Goal: Task Accomplishment & Management: Manage account settings

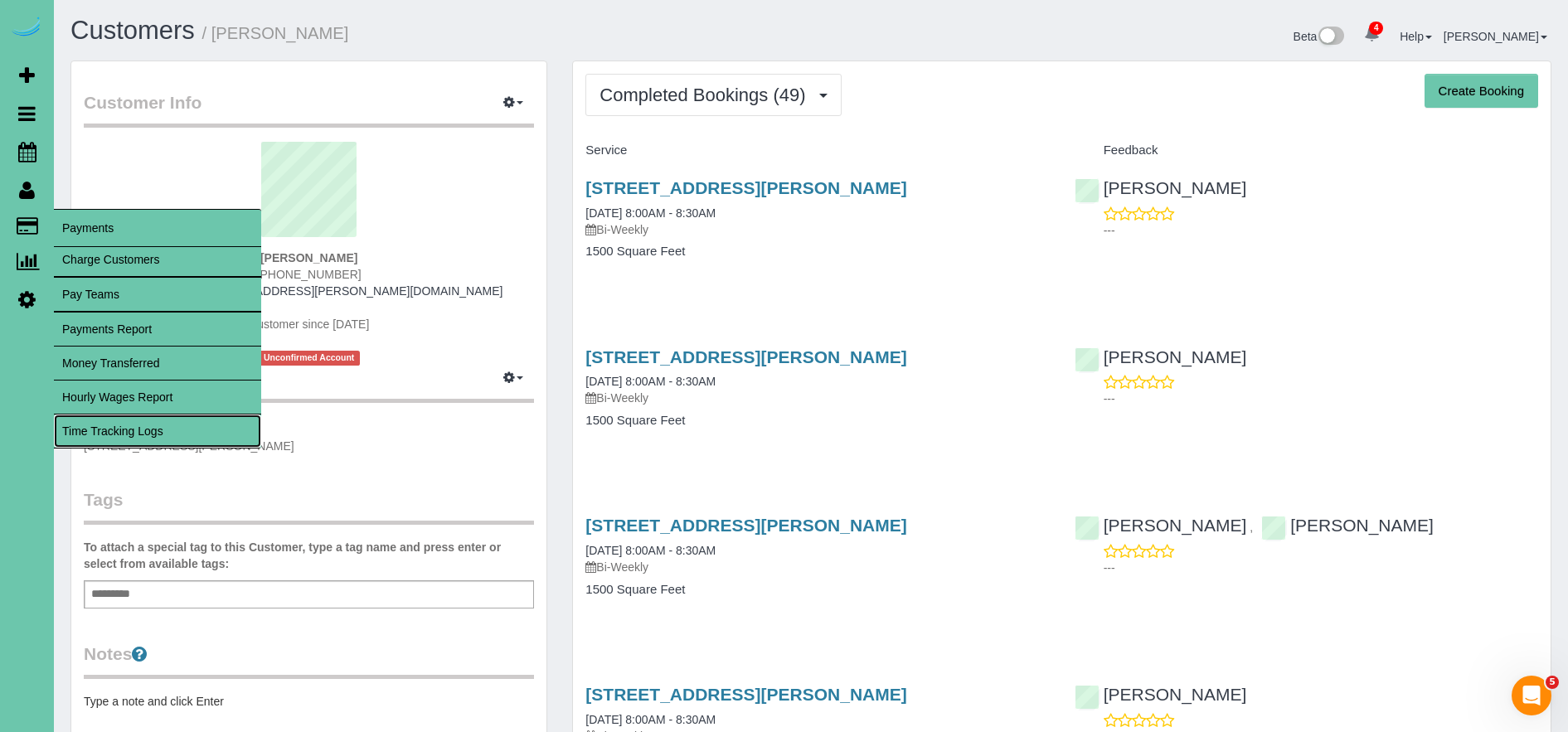
drag, startPoint x: 131, startPoint y: 421, endPoint x: 120, endPoint y: 416, distance: 12.1
click at [131, 421] on link "Time Tracking Logs" at bounding box center [157, 430] width 207 height 33
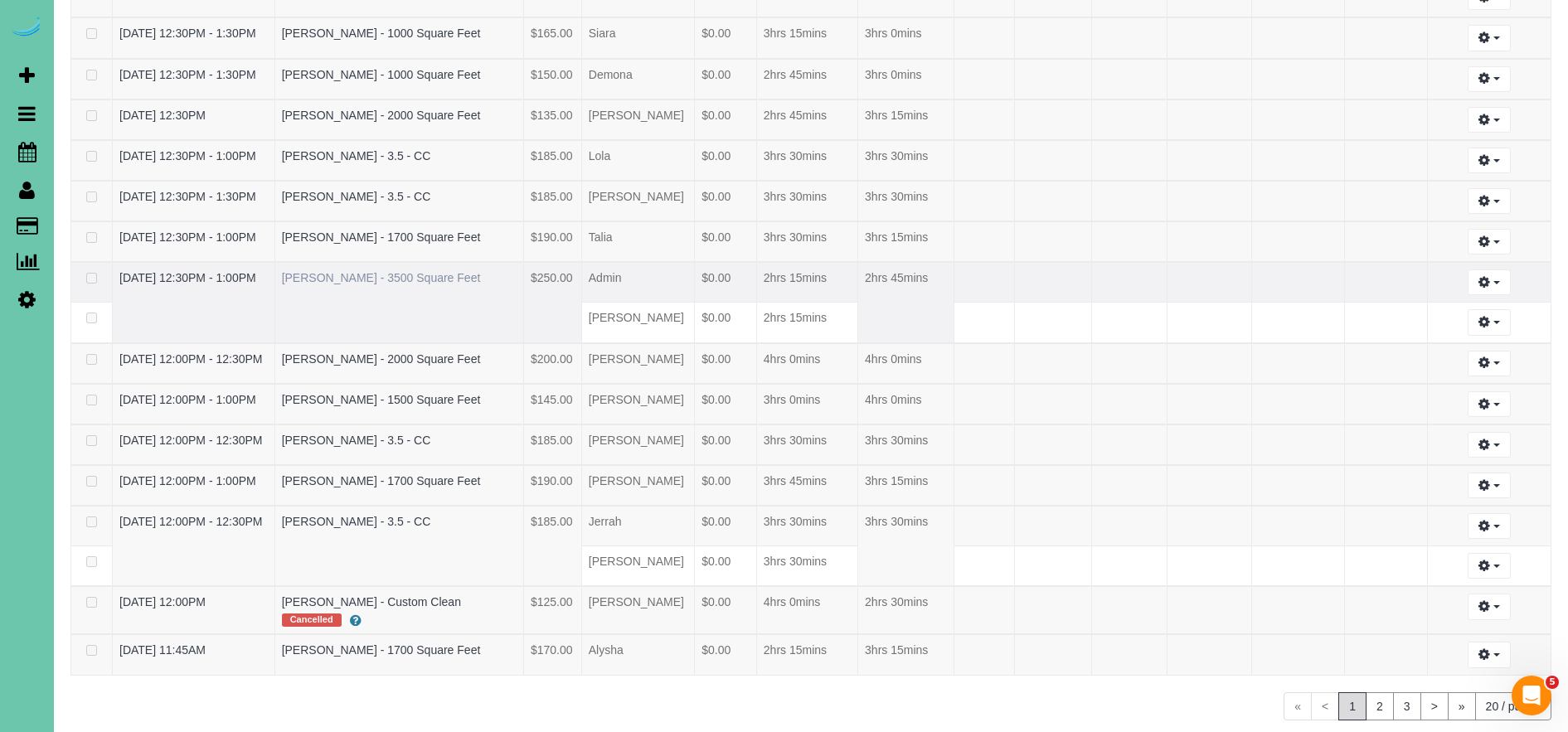
scroll to position [577, 0]
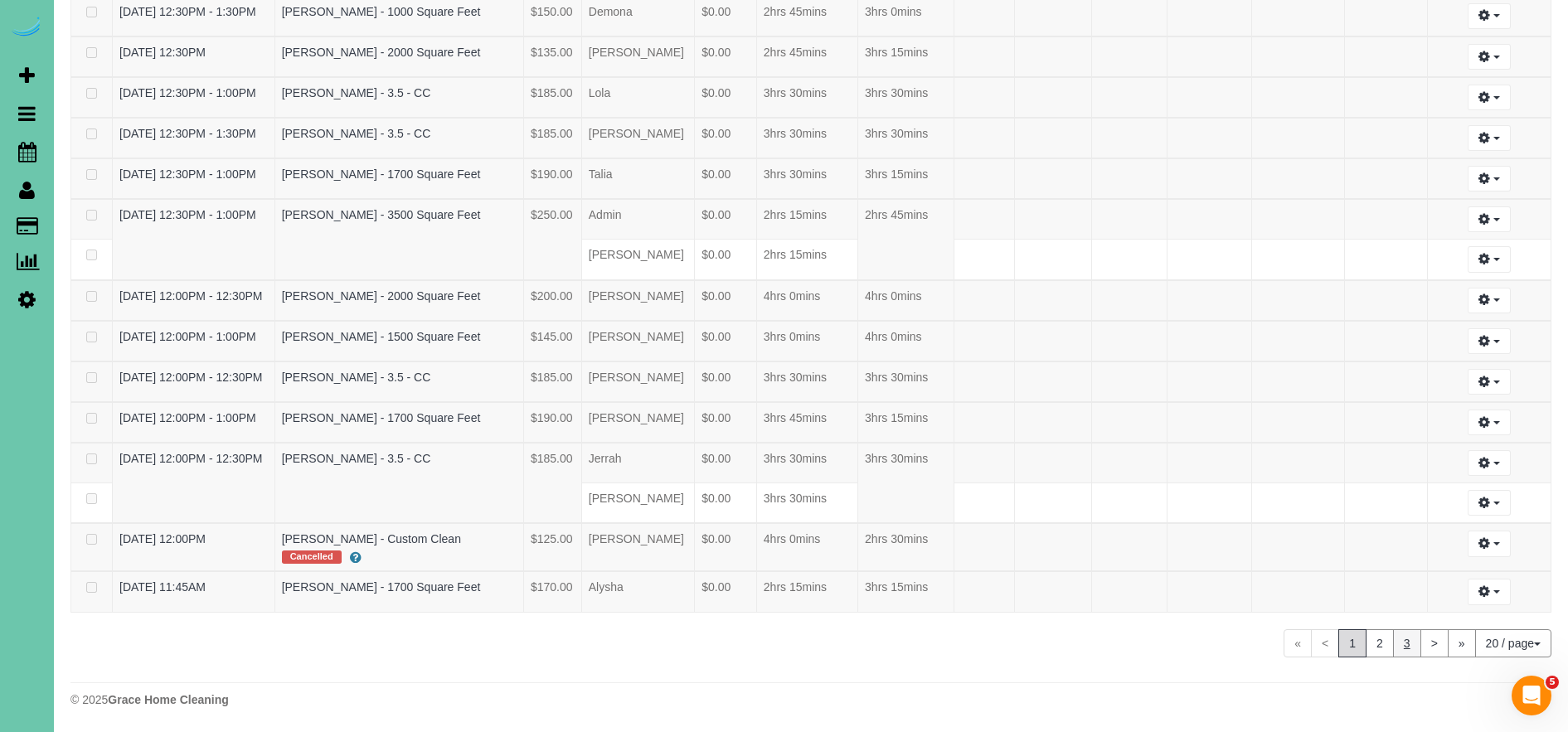
click at [1375, 653] on link "2" at bounding box center [1379, 643] width 28 height 28
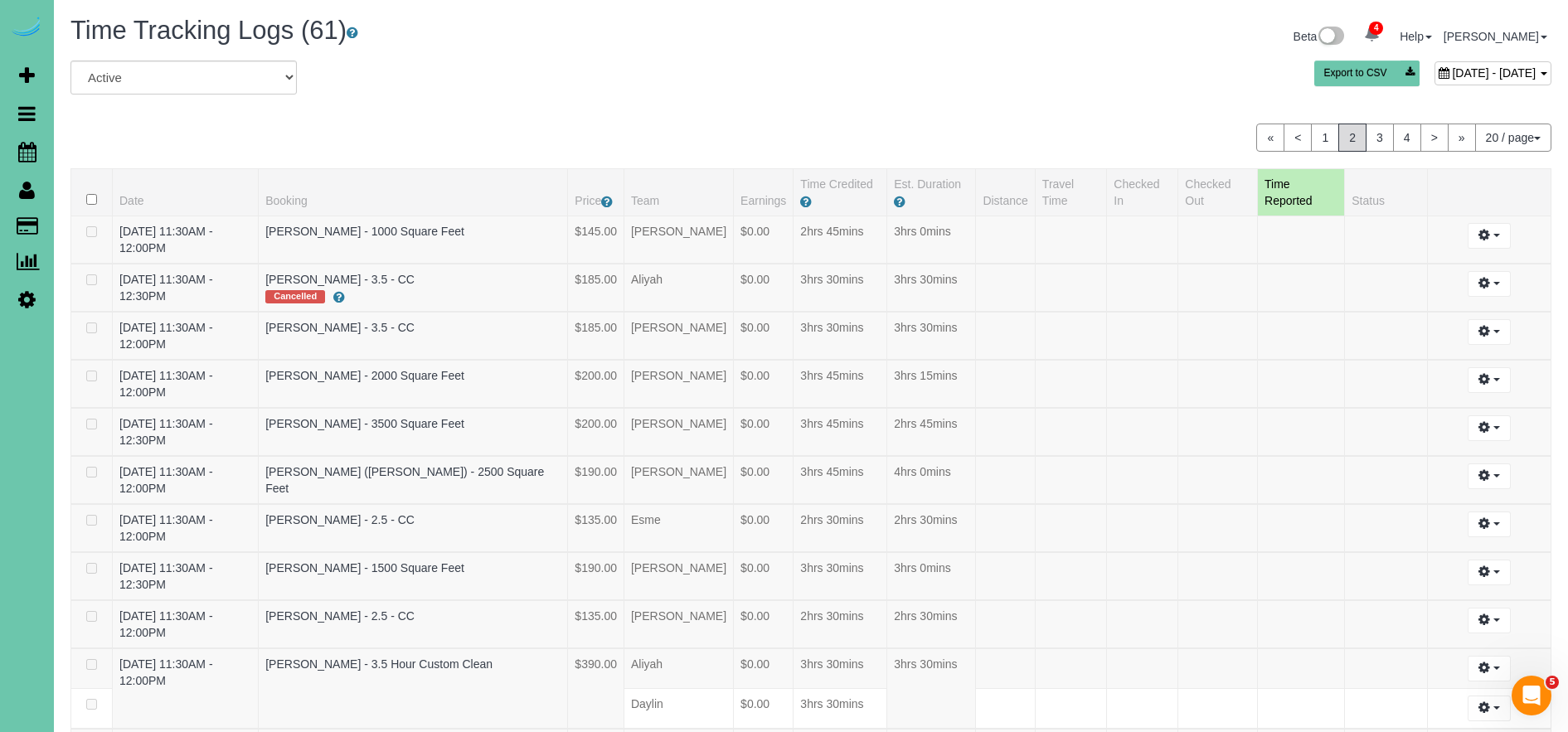
scroll to position [537, 0]
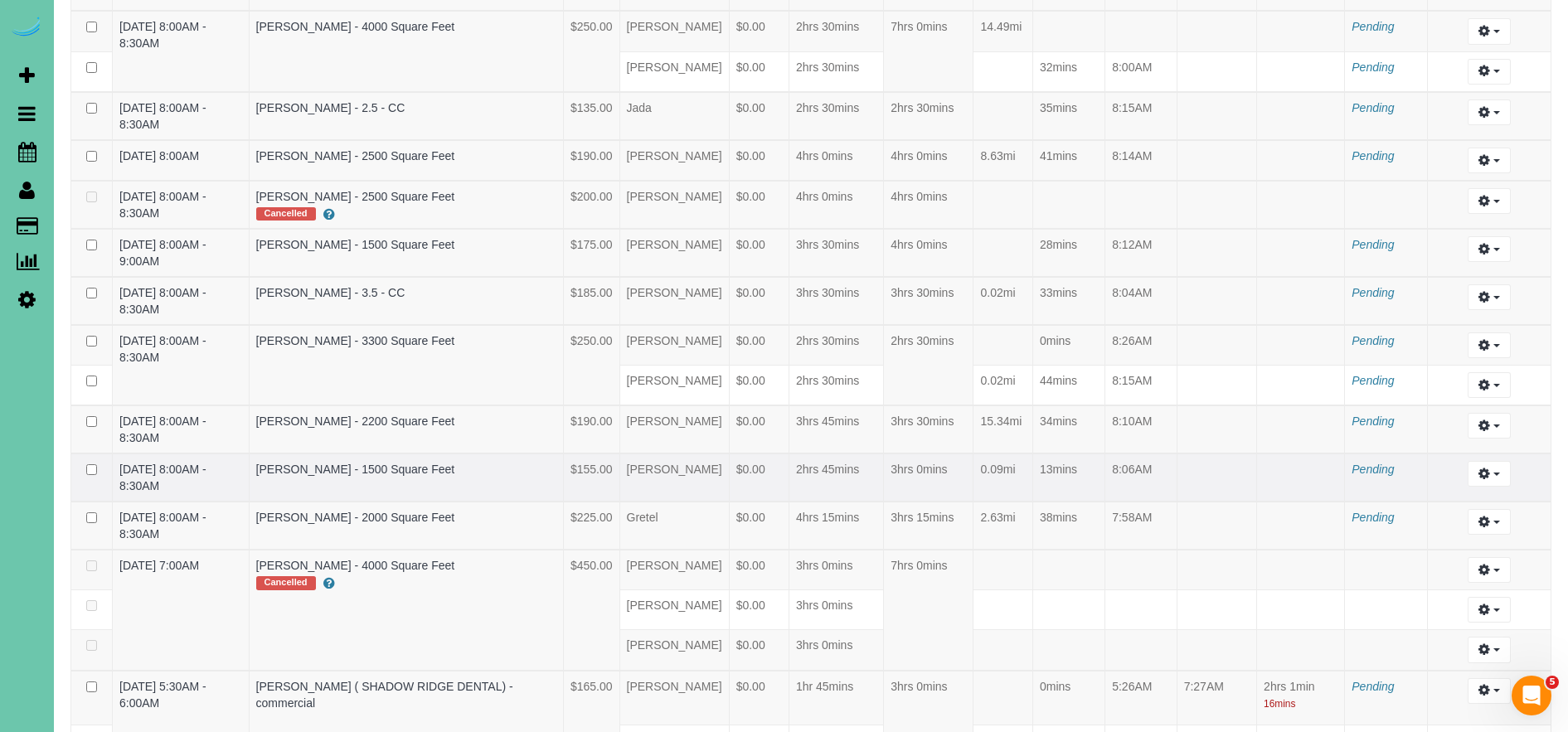
scroll to position [745, 0]
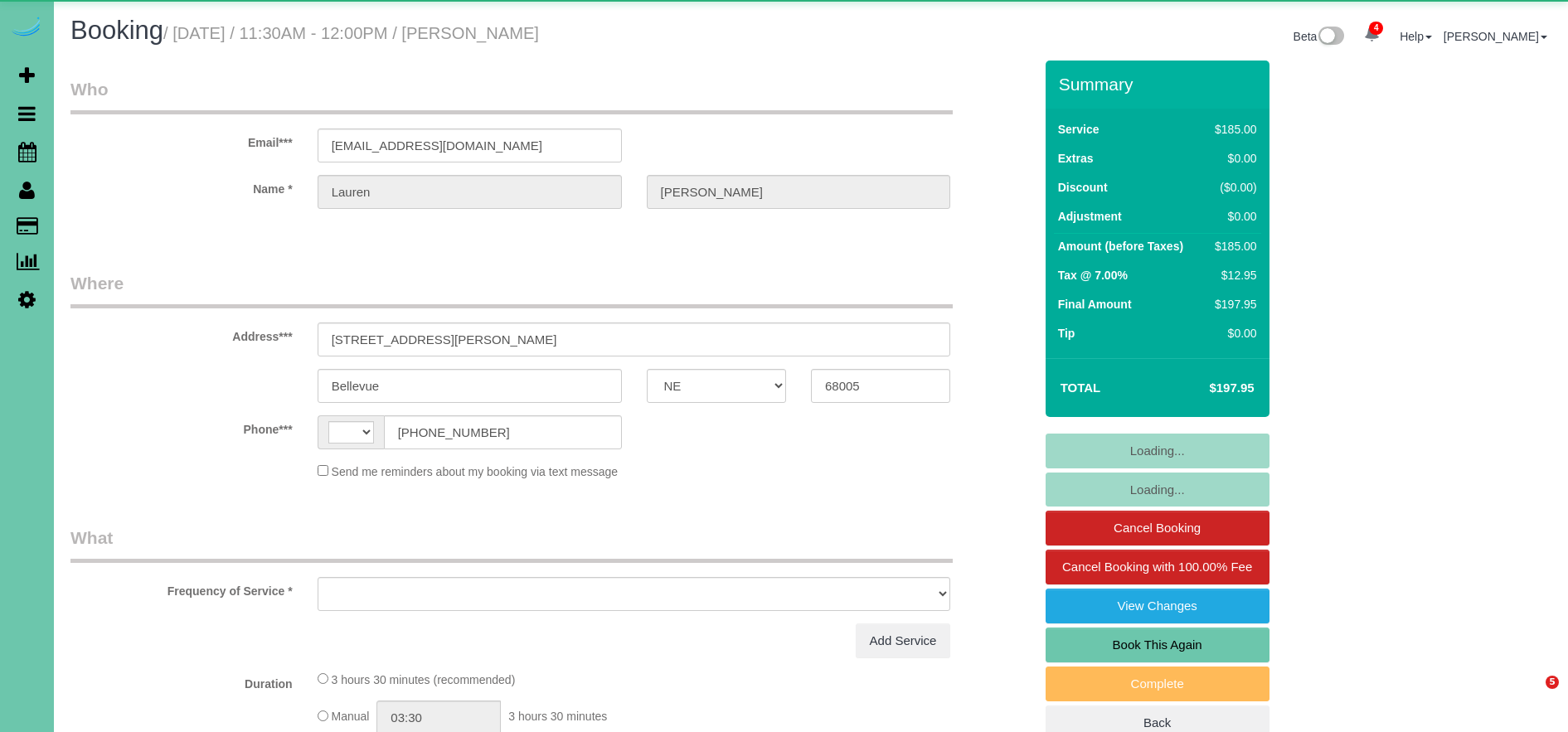
select select "NE"
select select "string:[GEOGRAPHIC_DATA]"
select select "object:657"
select select "string:fspay-c3ab4d95-56ac-4835-8c0e-c33ef01f2f0f"
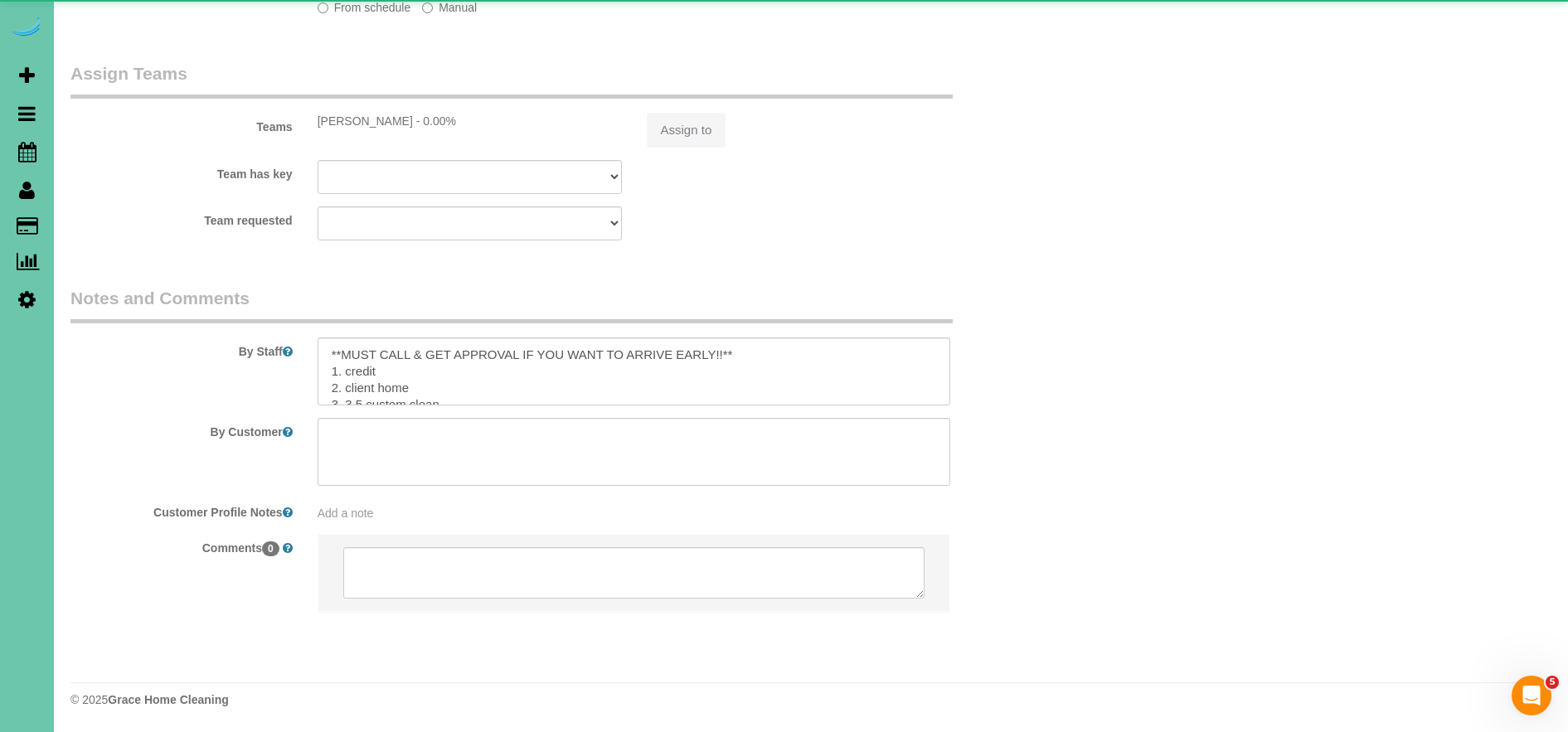
select select "number:36"
select select "number:43"
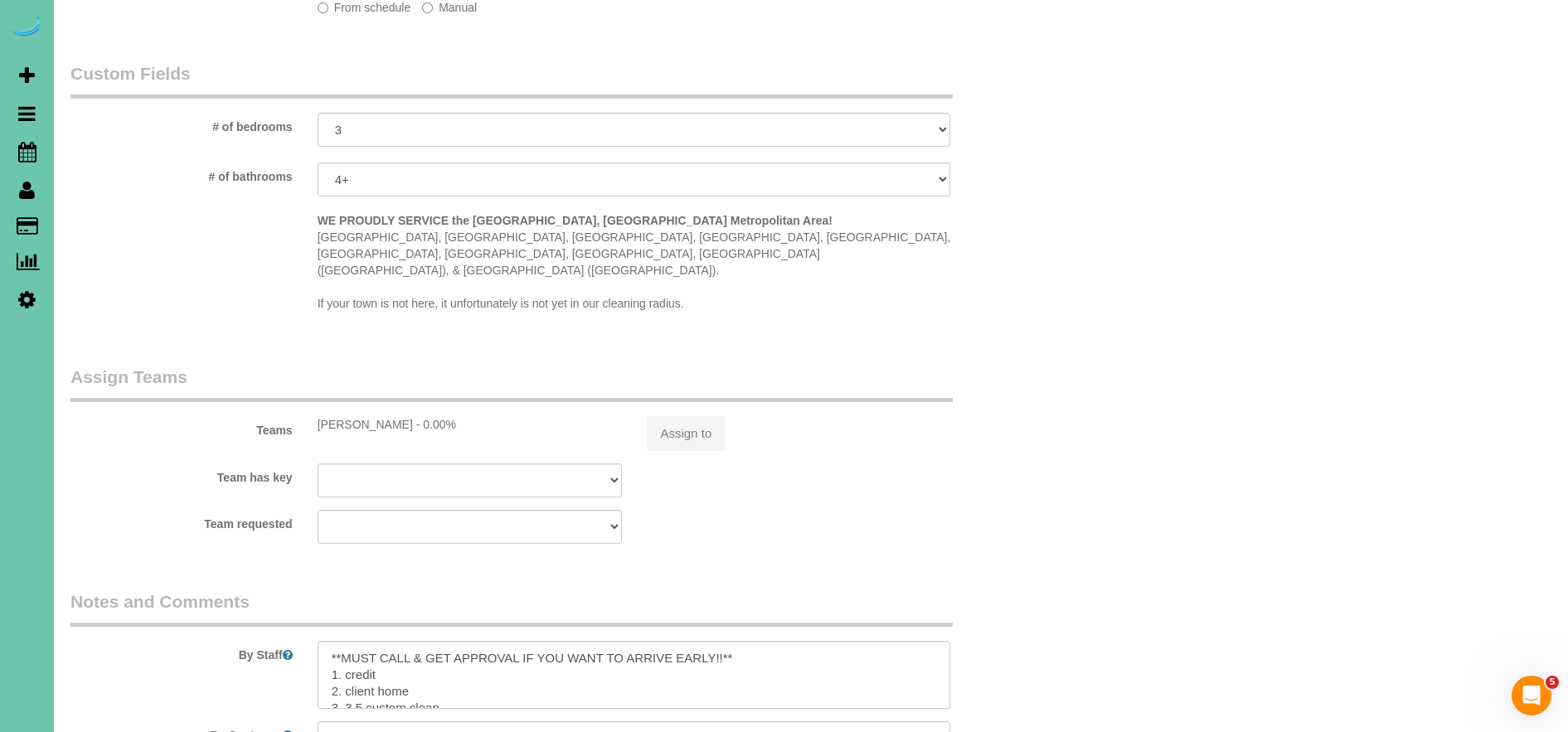
scroll to position [1691, 0]
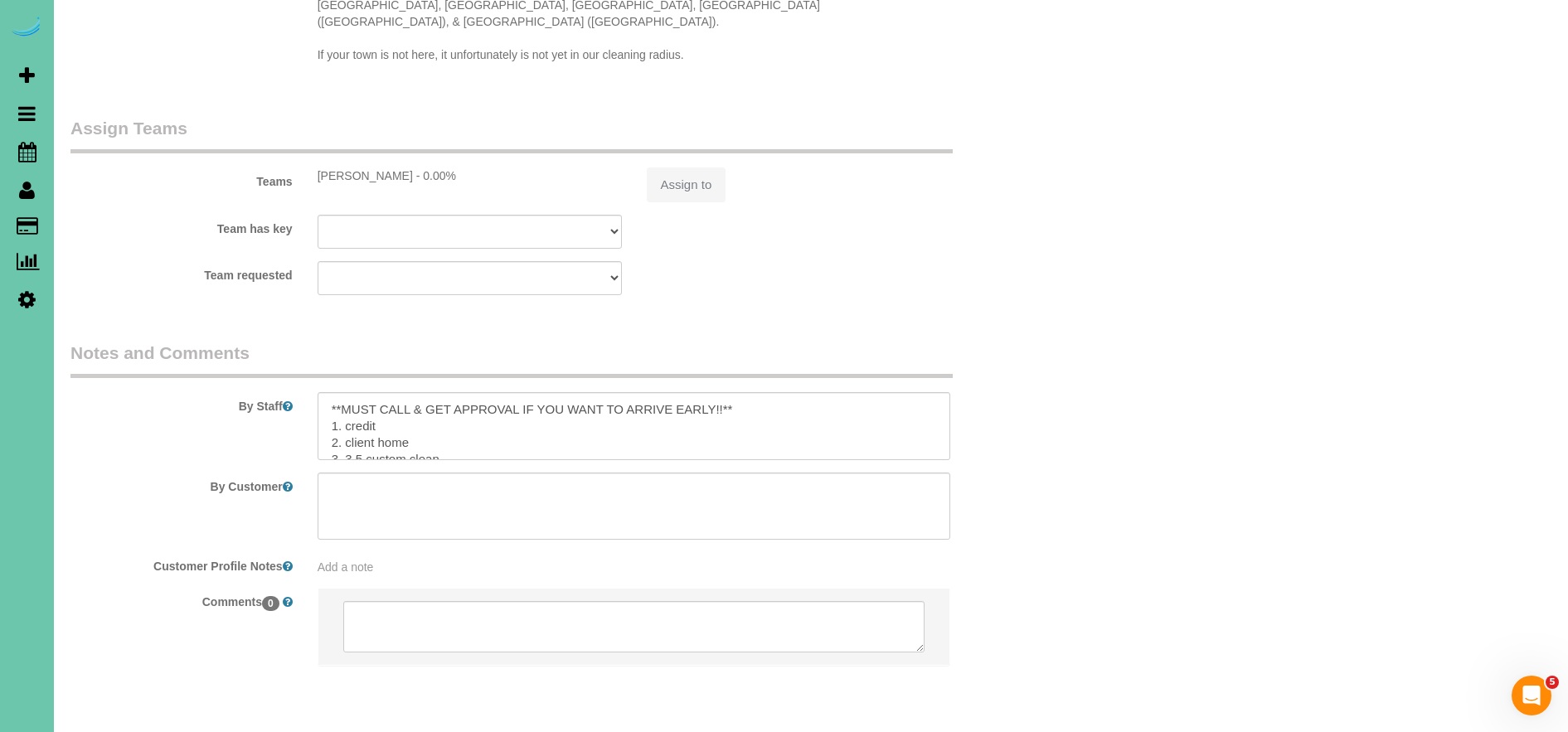
select select "object:930"
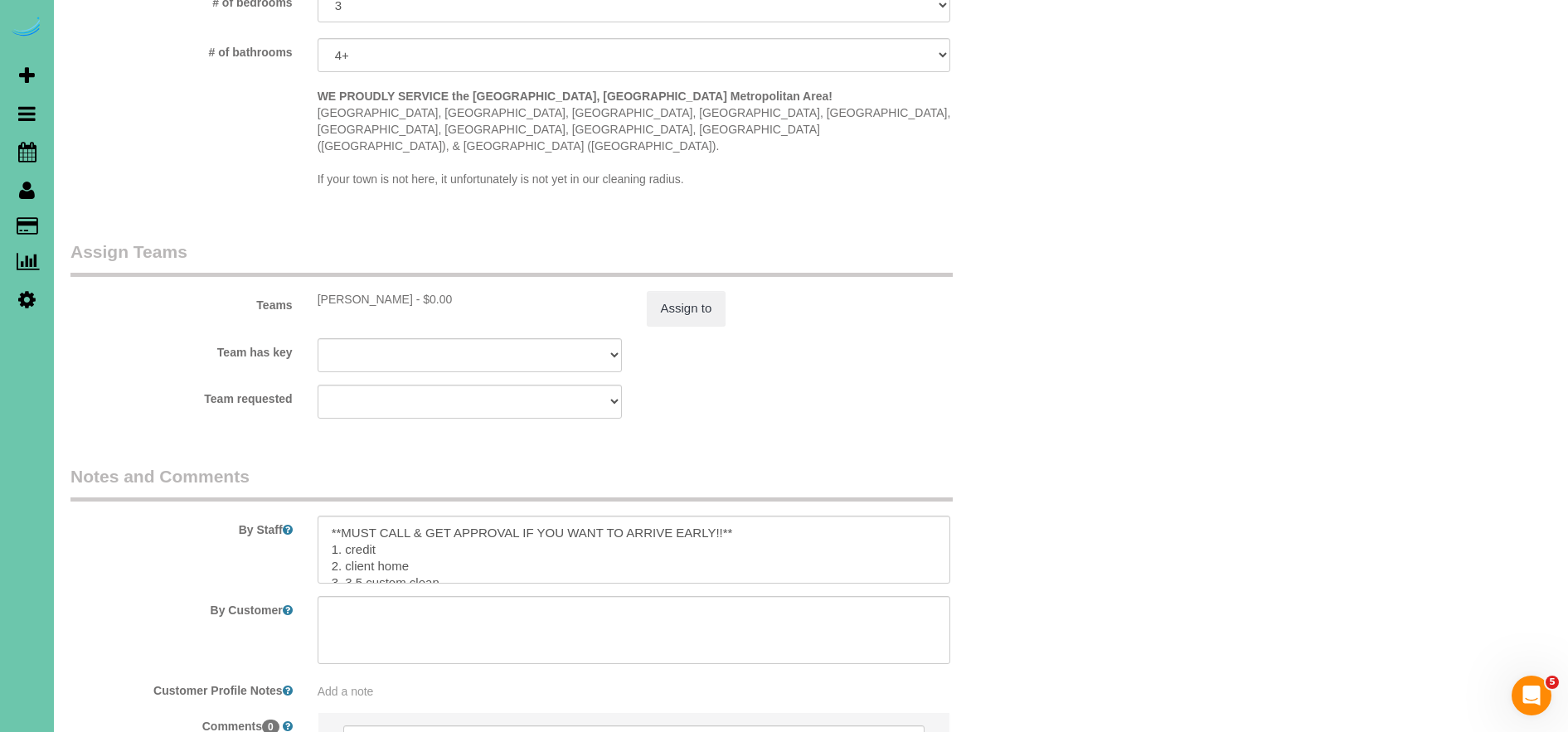
scroll to position [1541, 0]
click at [693, 296] on button "Assign to" at bounding box center [686, 313] width 80 height 35
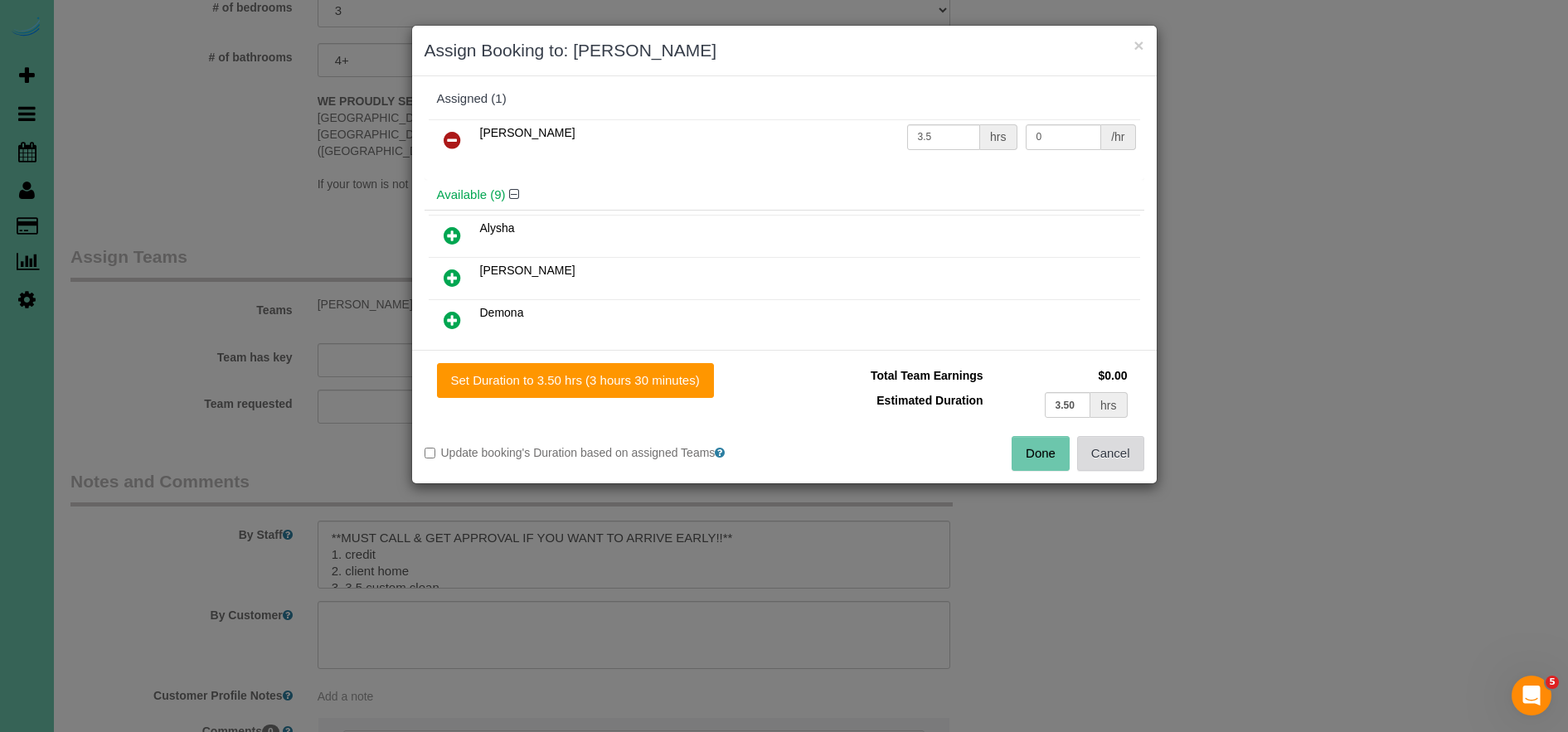
scroll to position [9, 0]
drag, startPoint x: 1079, startPoint y: 404, endPoint x: 805, endPoint y: 372, distance: 275.9
click at [805, 372] on tbody "Total Team Earnings $0.00 Estimated Duration 3.50 hrs" at bounding box center [964, 393] width 335 height 59
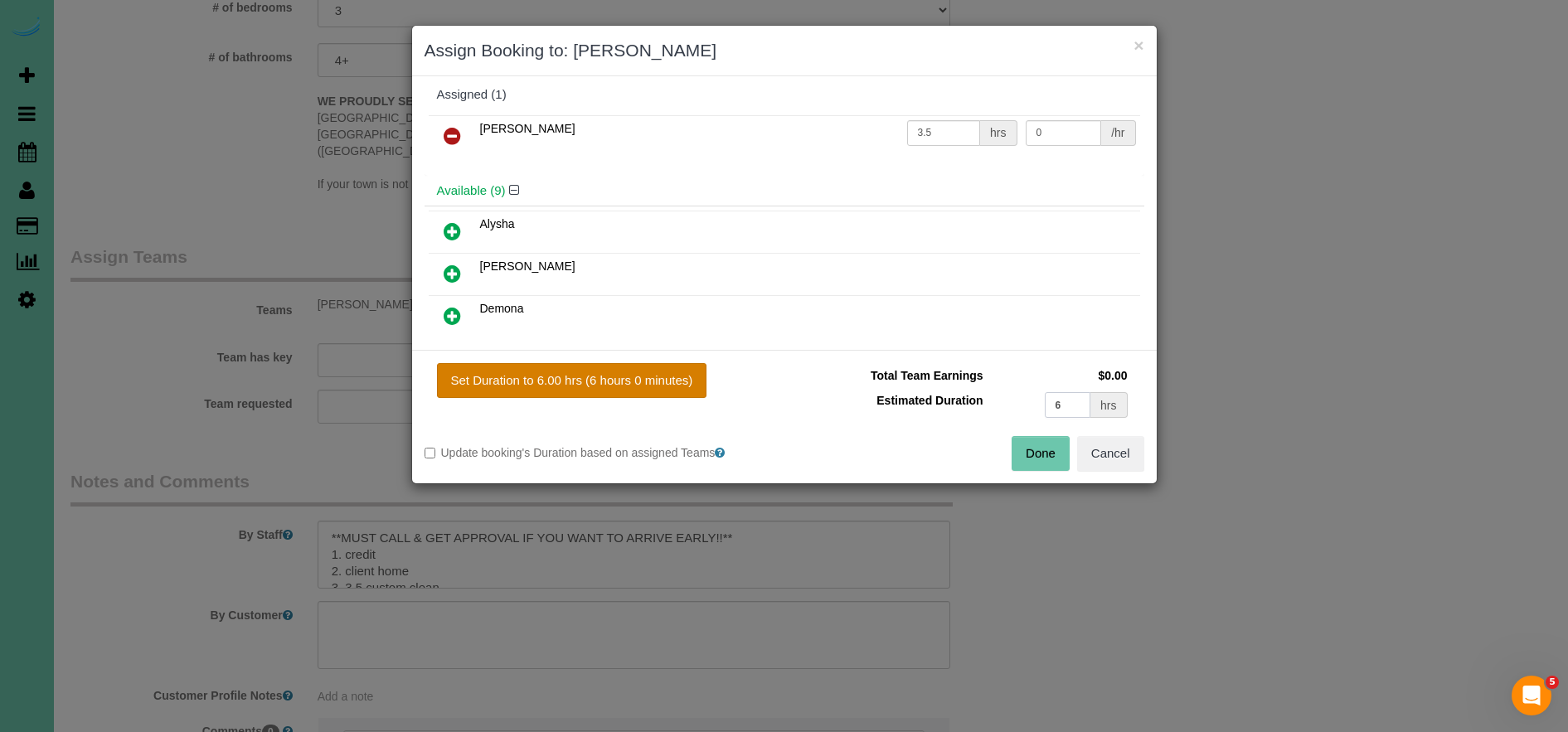
type input "6"
click at [661, 374] on button "Set Duration to 6.00 hrs (6 hours 0 minutes)" at bounding box center [572, 380] width 270 height 35
type input "6.00"
click at [1044, 452] on button "Done" at bounding box center [1040, 453] width 58 height 35
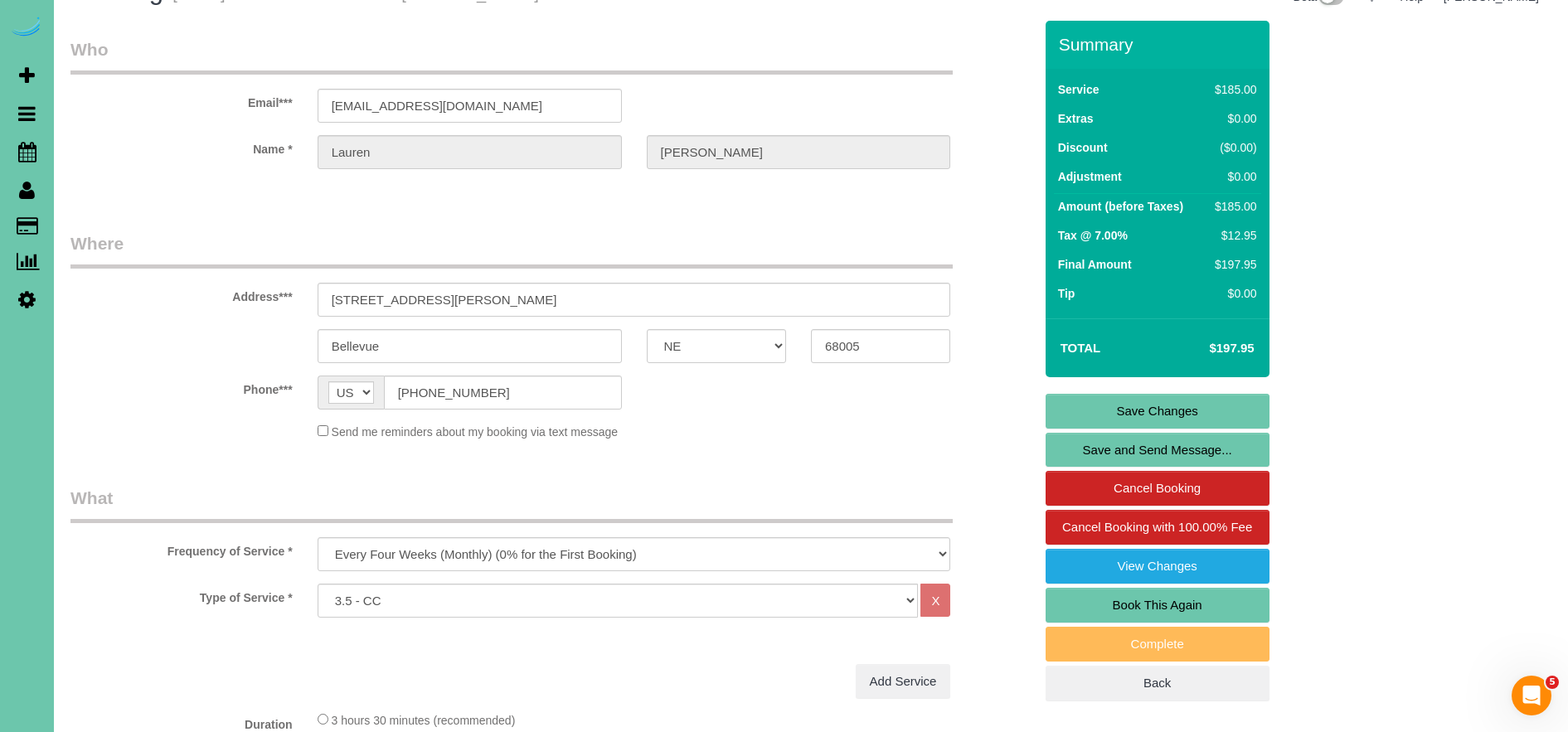
scroll to position [40, 0]
click at [1179, 403] on link "Save Changes" at bounding box center [1157, 410] width 224 height 35
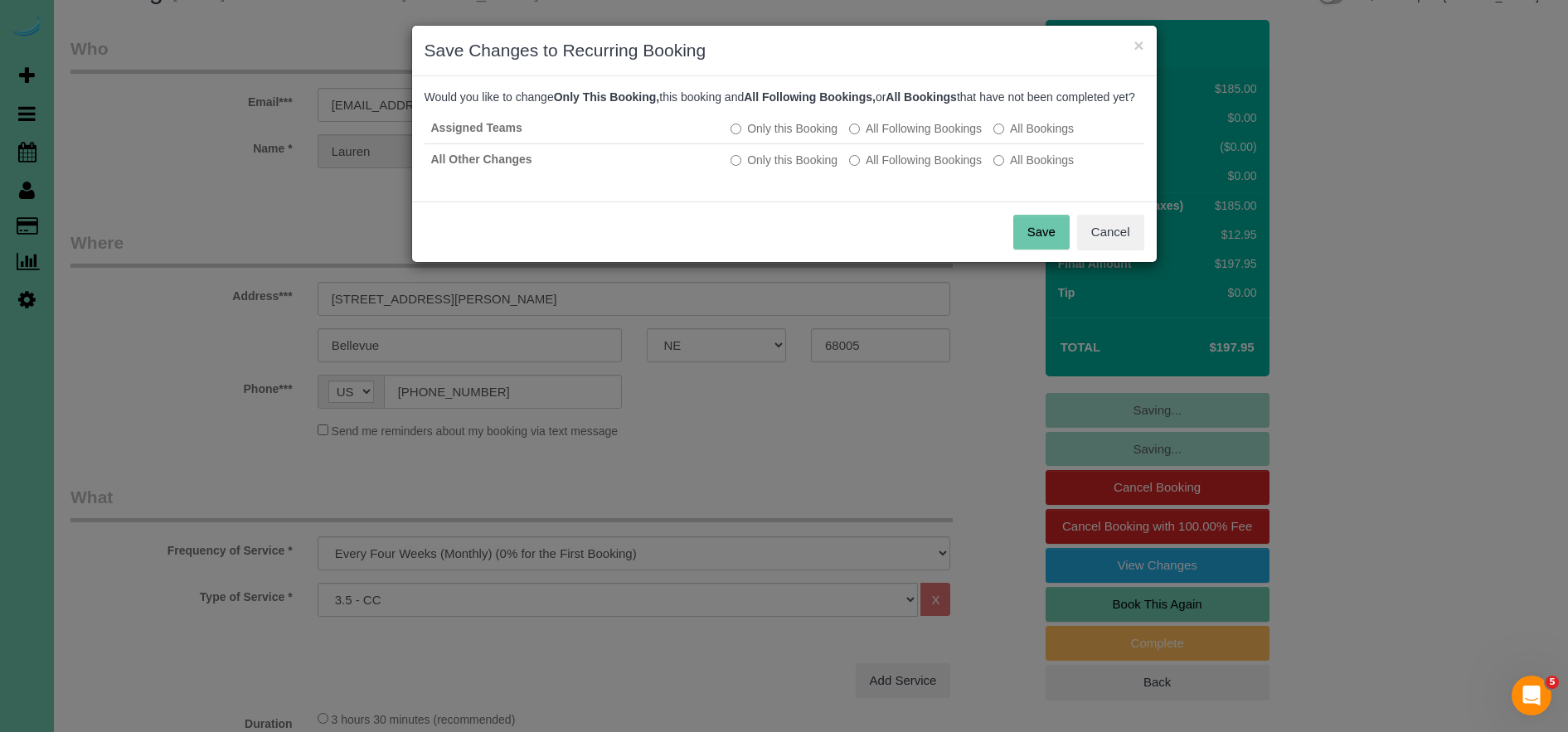
click at [1036, 249] on button "Save" at bounding box center [1041, 232] width 56 height 35
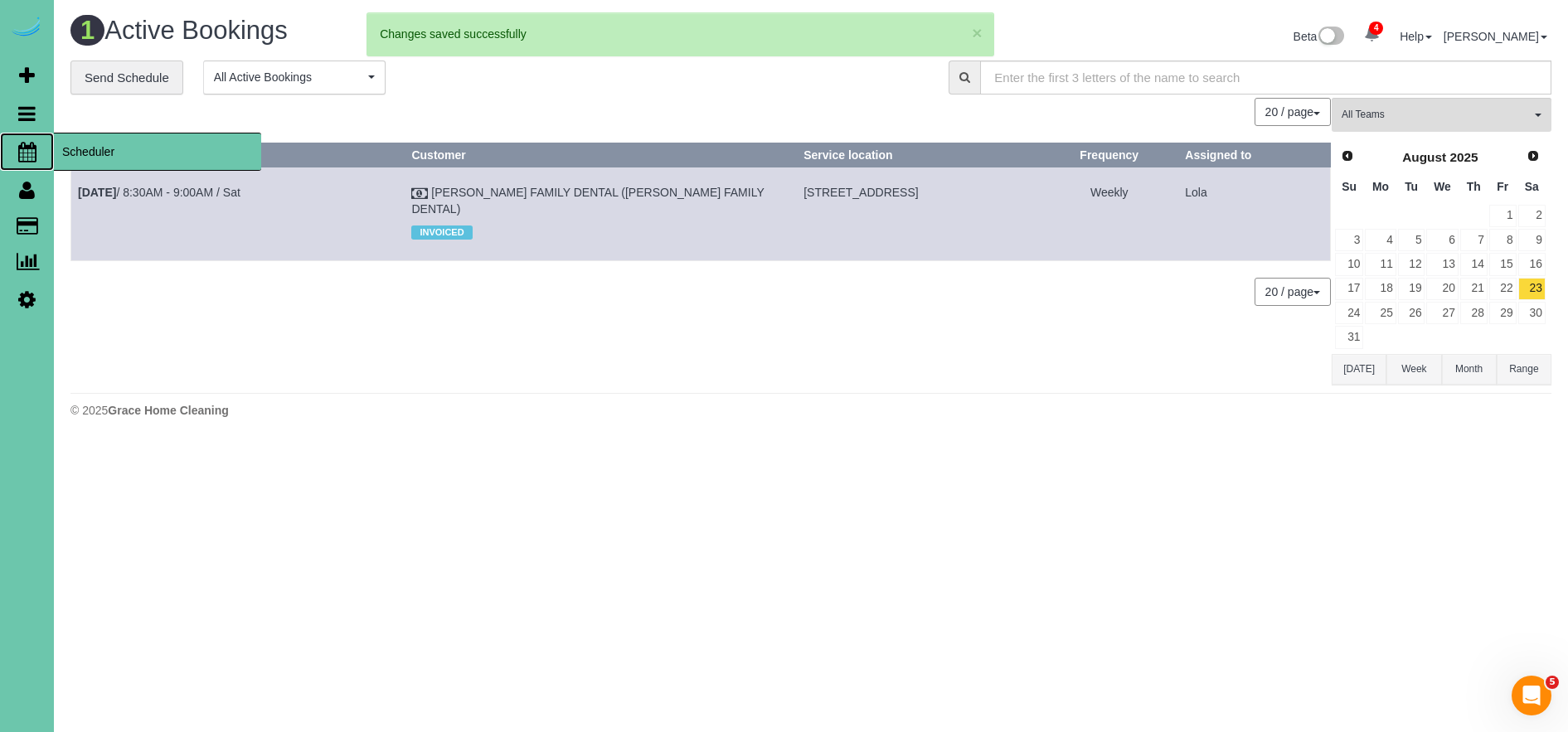
click at [82, 154] on span "Scheduler" at bounding box center [157, 152] width 207 height 38
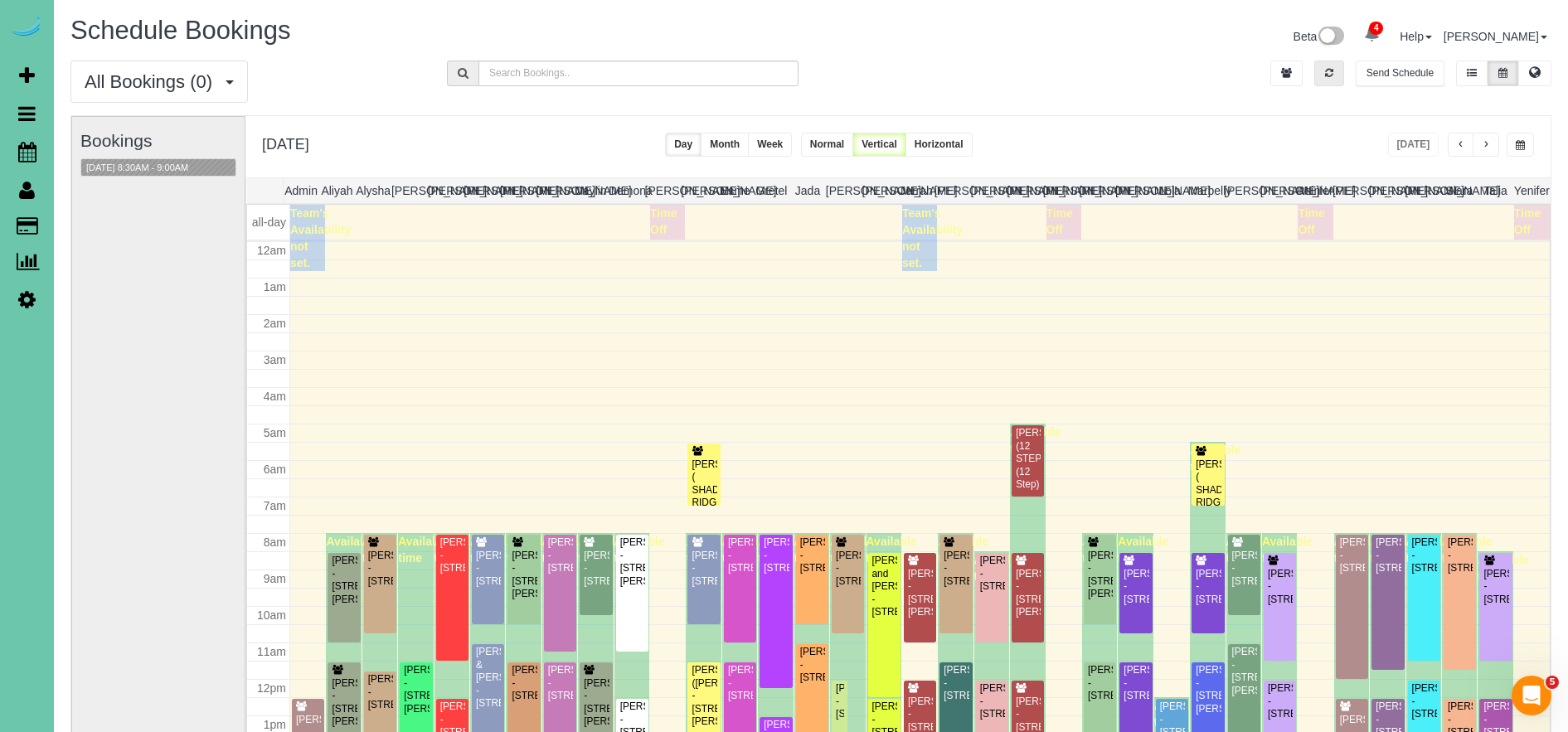
scroll to position [220, 0]
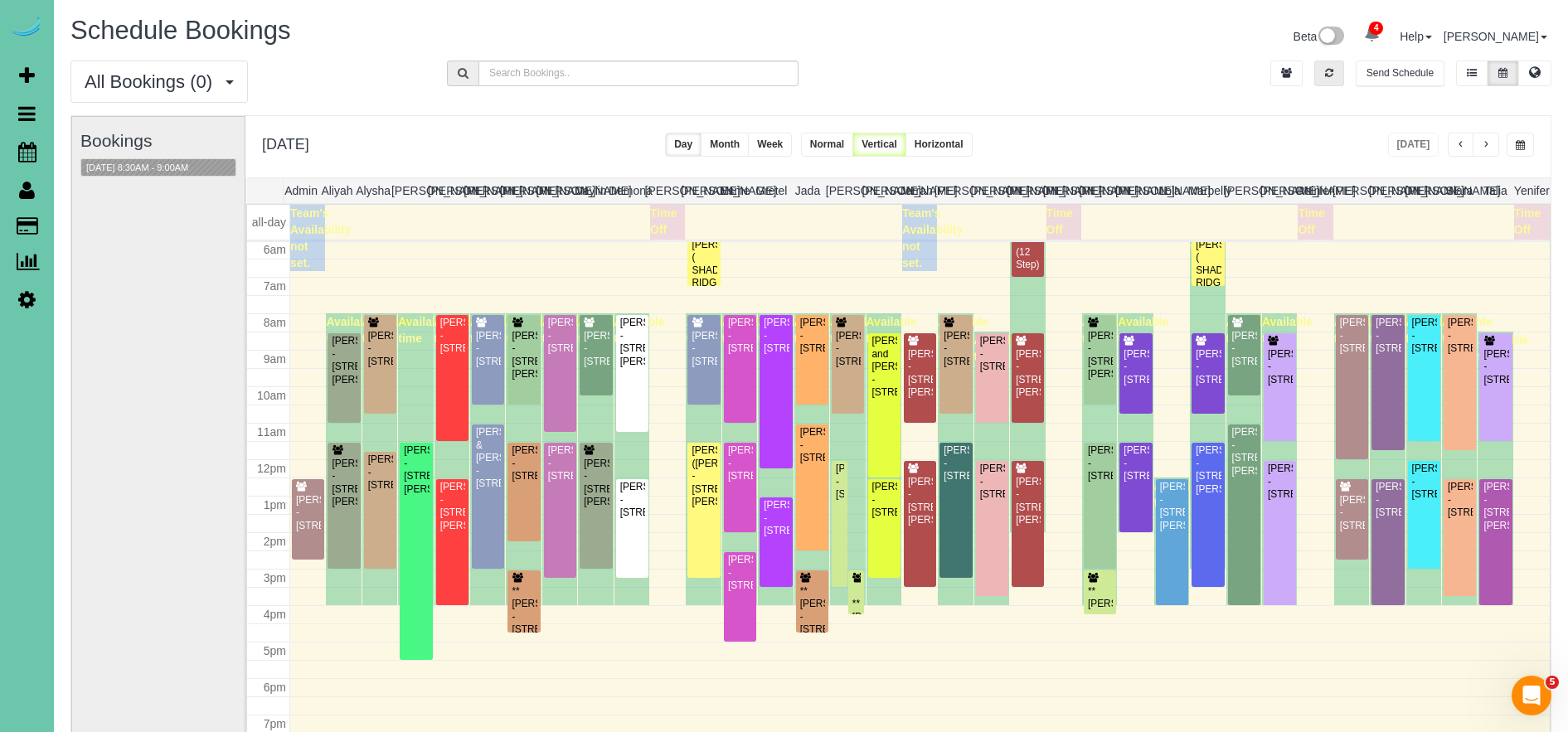
click at [1331, 79] on button "button" at bounding box center [1328, 73] width 29 height 26
drag, startPoint x: 1334, startPoint y: 76, endPoint x: 1387, endPoint y: 138, distance: 81.6
click at [1335, 75] on button "button" at bounding box center [1328, 73] width 29 height 26
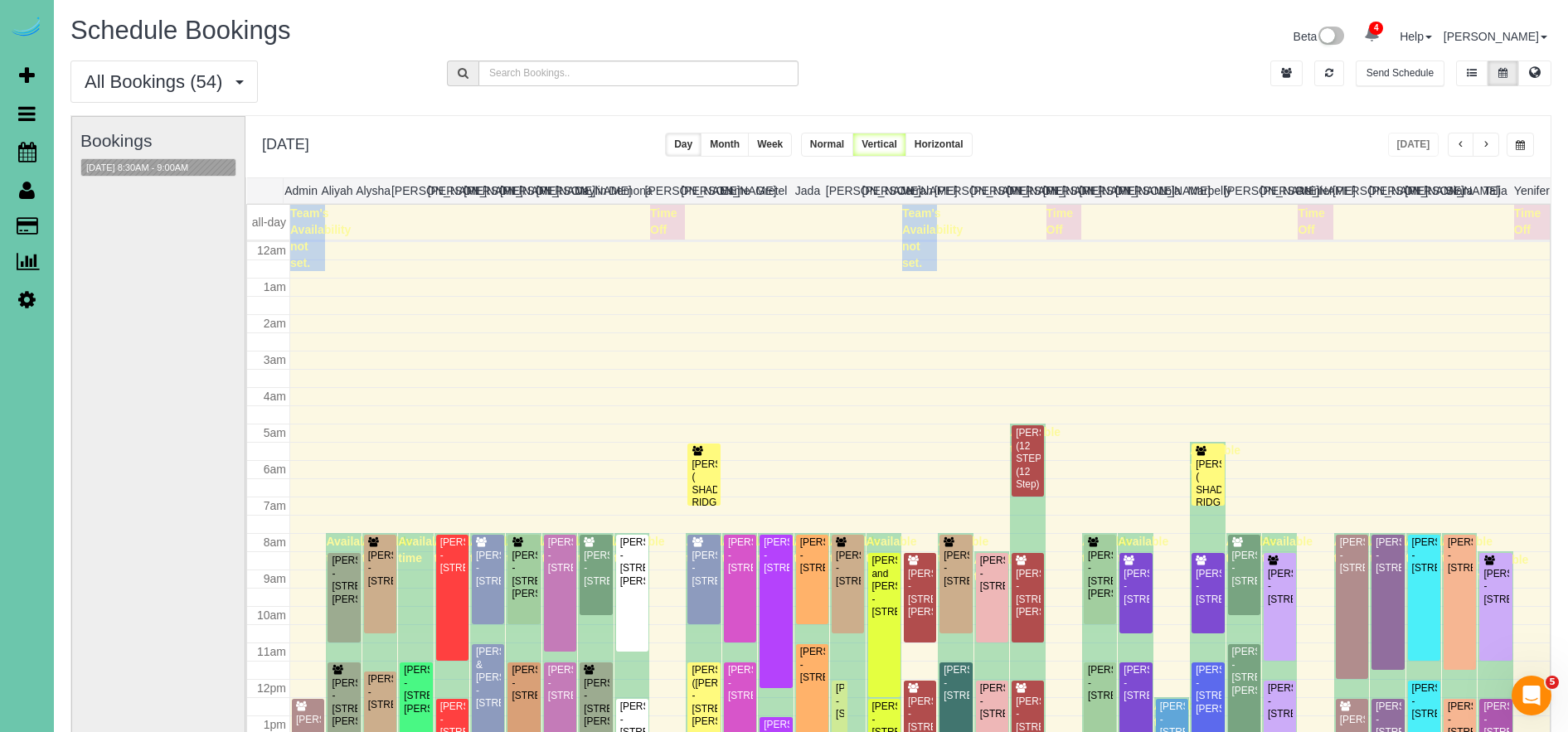
scroll to position [220, 0]
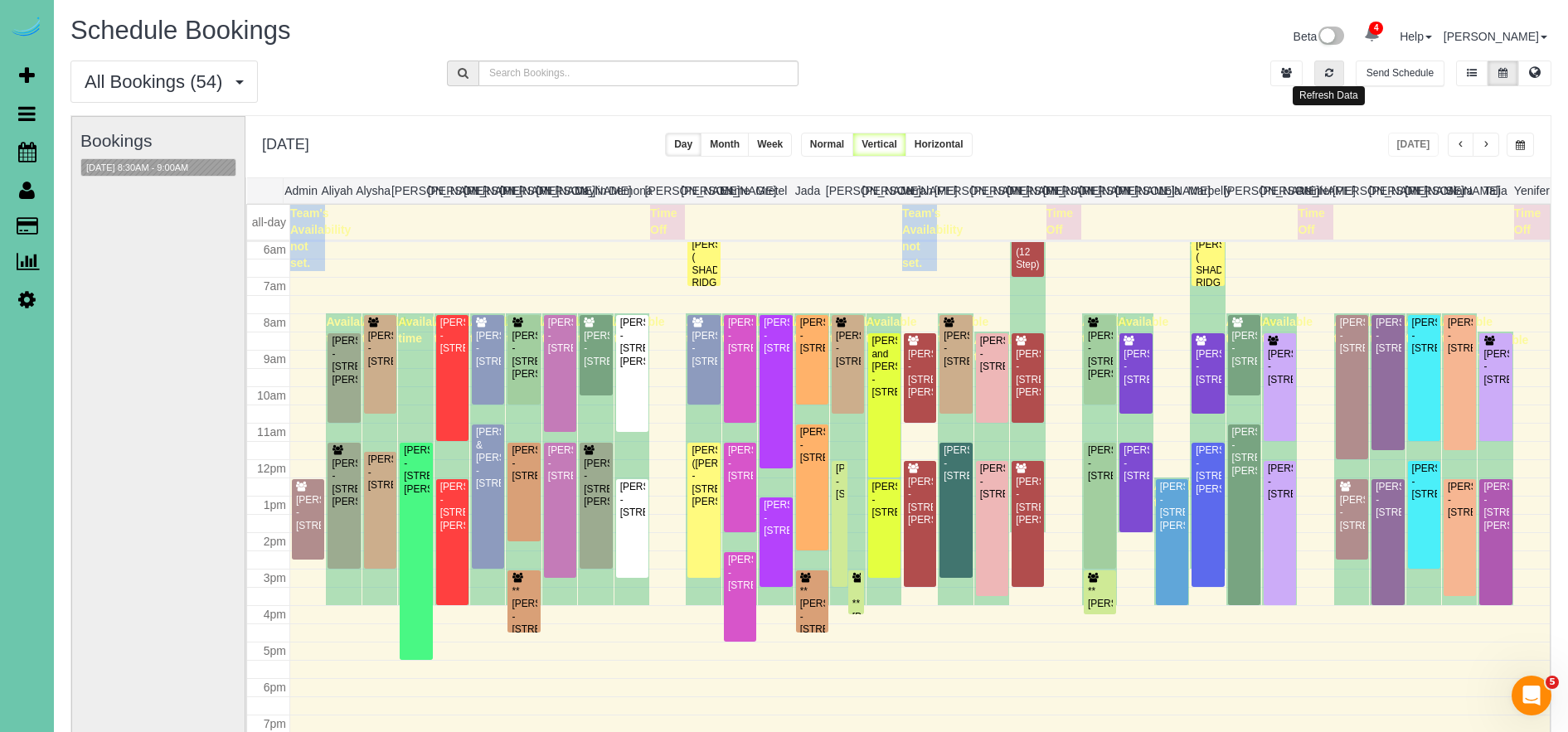
drag, startPoint x: 1322, startPoint y: 75, endPoint x: 1378, endPoint y: 110, distance: 66.0
click at [1325, 75] on button "button" at bounding box center [1328, 73] width 29 height 26
click at [1323, 73] on button "button" at bounding box center [1328, 72] width 29 height 26
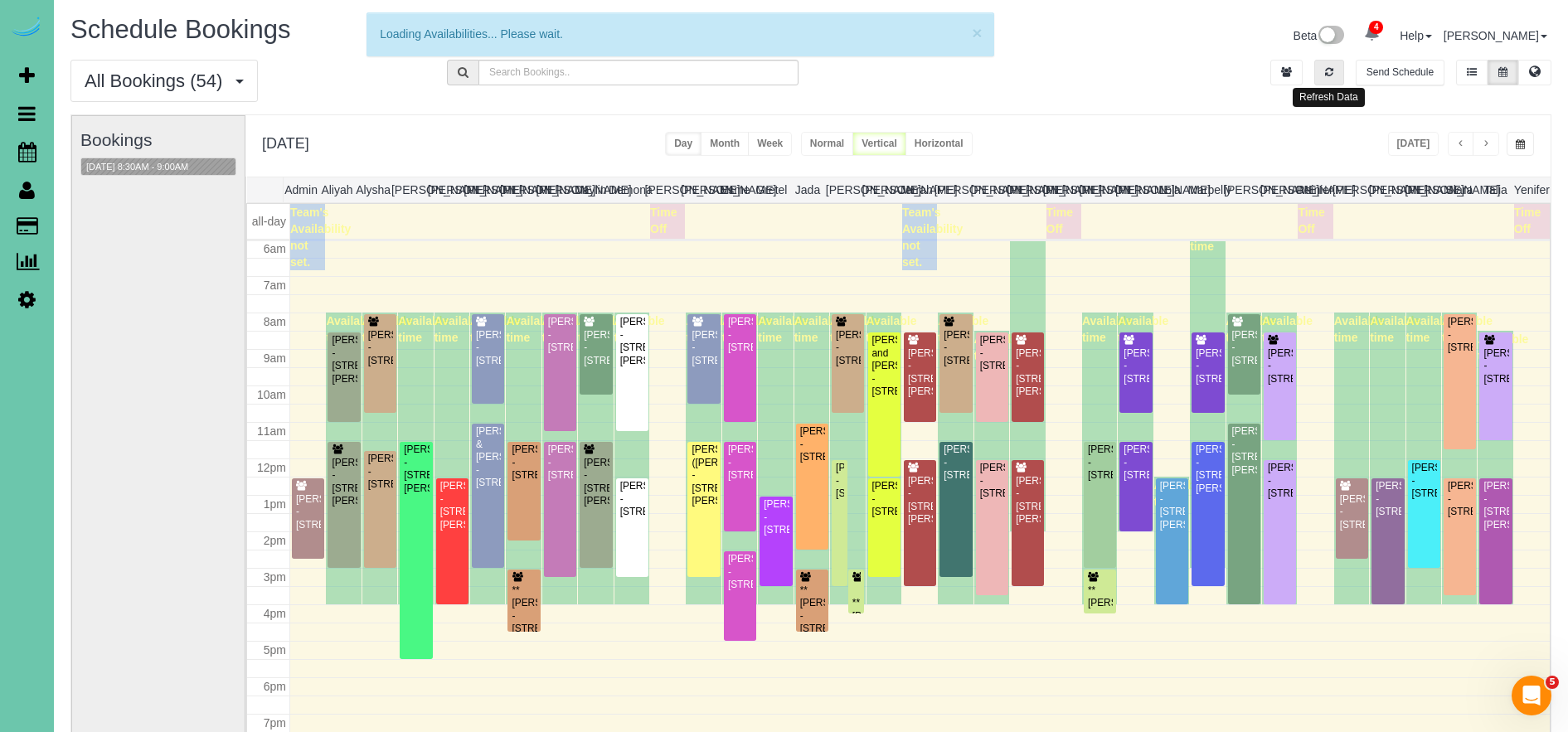
drag, startPoint x: 1332, startPoint y: 80, endPoint x: 1396, endPoint y: 160, distance: 102.4
click at [1332, 80] on button "button" at bounding box center [1328, 72] width 29 height 26
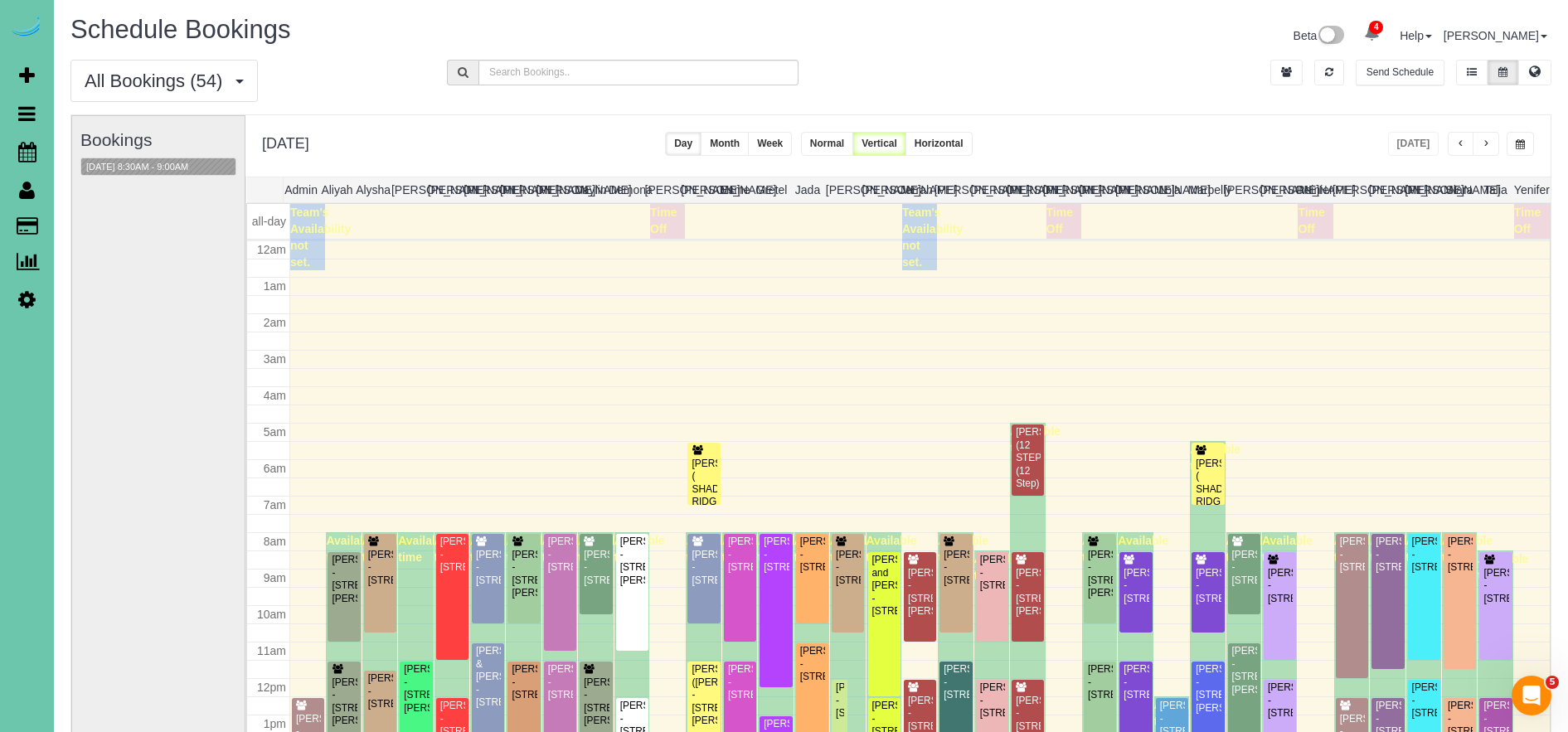
scroll to position [220, 0]
